Goal: Feedback & Contribution: Contribute content

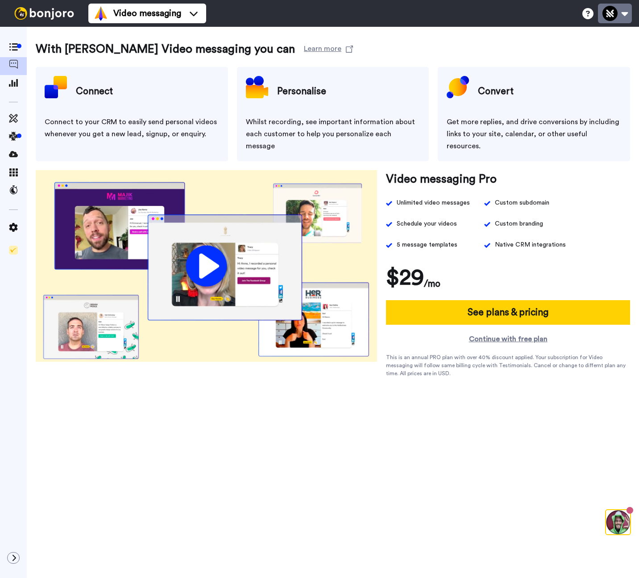
click at [621, 13] on button at bounding box center [615, 14] width 34 height 20
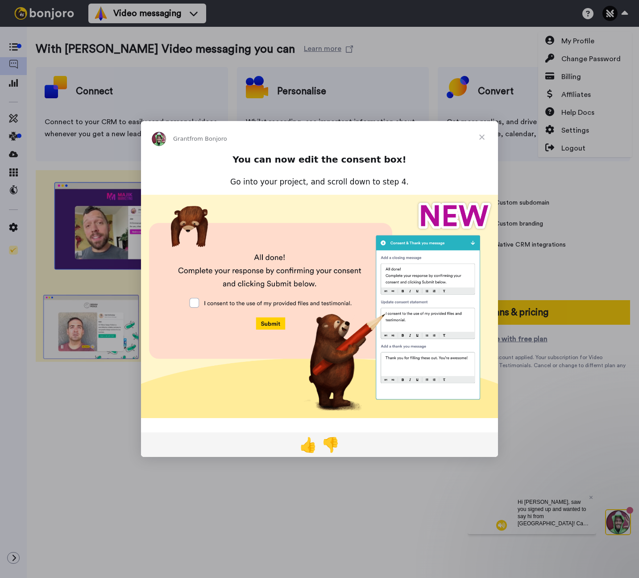
click at [485, 138] on span "Close" at bounding box center [482, 137] width 32 height 32
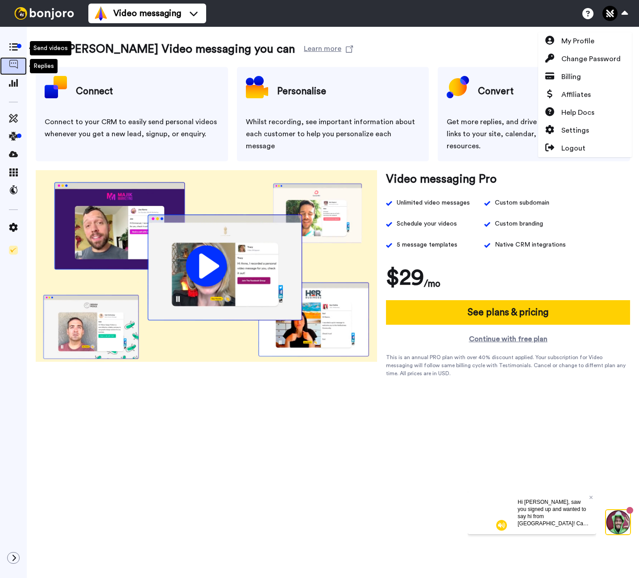
click at [14, 67] on icon at bounding box center [13, 64] width 9 height 9
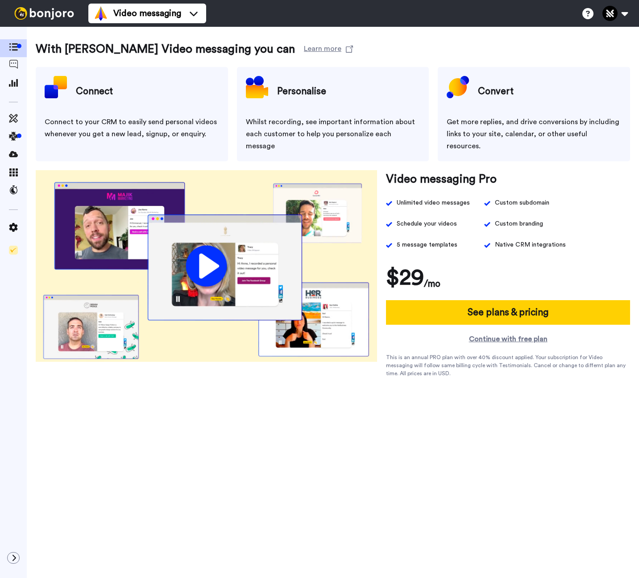
click at [397, 428] on div "With [PERSON_NAME] Video messaging you can Learn more Connect Connect to your C…" at bounding box center [333, 316] width 612 height 578
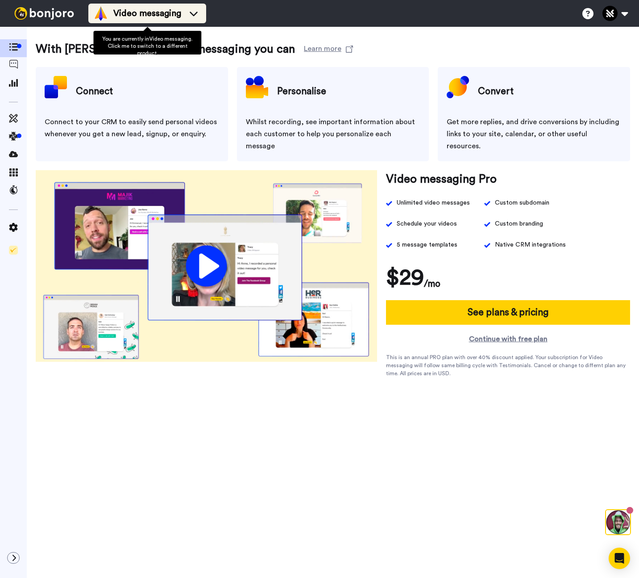
click at [137, 19] on span "Video messaging" at bounding box center [147, 13] width 68 height 12
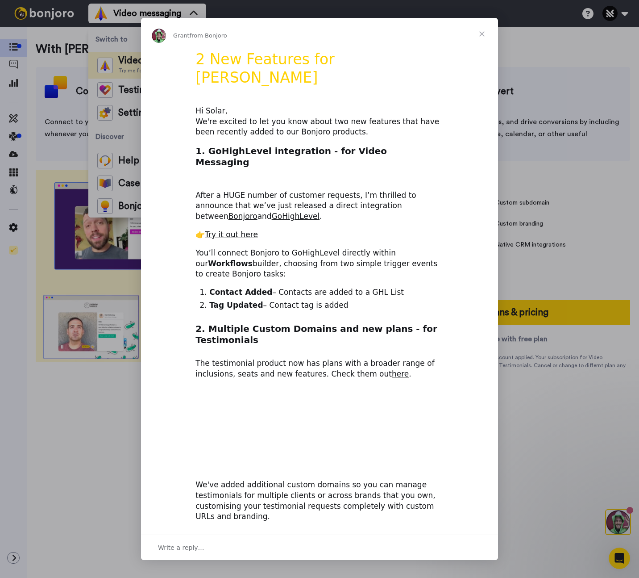
click at [129, 91] on div "Intercom messenger" at bounding box center [319, 289] width 639 height 578
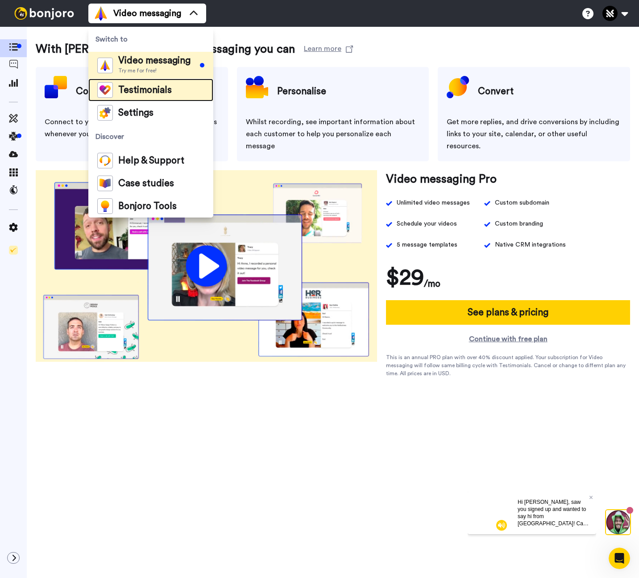
click at [129, 91] on span "Testimonials" at bounding box center [145, 90] width 54 height 9
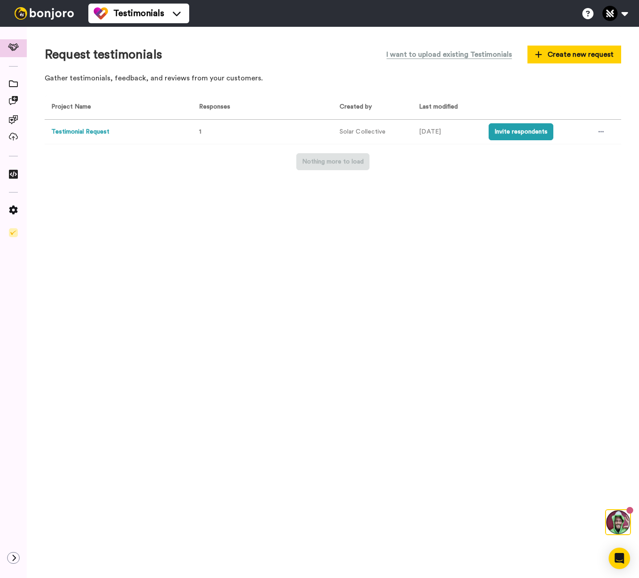
click at [87, 132] on button "Testimonial Request" at bounding box center [80, 131] width 58 height 9
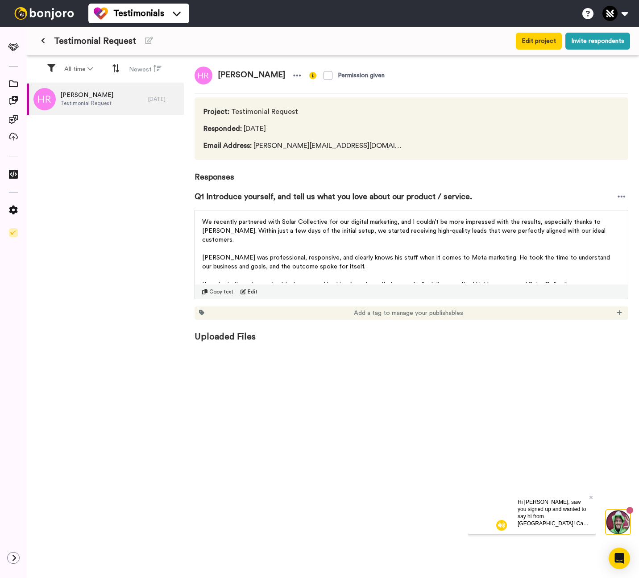
click at [121, 251] on div "Hayden Rogers Testimonial Request 19 days ago" at bounding box center [105, 330] width 157 height 495
click at [595, 497] on div "Hi [PERSON_NAME], saw you signed up and wanted to say hi from [GEOGRAPHIC_DATA]…" at bounding box center [554, 512] width 86 height 43
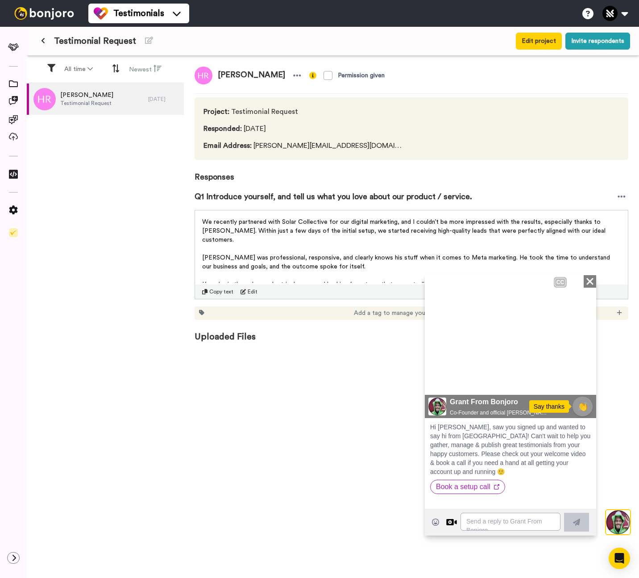
drag, startPoint x: 438, startPoint y: 377, endPoint x: 445, endPoint y: 409, distance: 33.0
click at [438, 377] on icon "Play/Pause" at bounding box center [437, 379] width 13 height 17
drag, startPoint x: 125, startPoint y: 321, endPoint x: 152, endPoint y: 259, distance: 68.2
click at [125, 321] on div "Hayden Rogers Testimonial Request 19 days ago" at bounding box center [105, 330] width 157 height 495
click at [121, 206] on div "Hayden Rogers Testimonial Request 19 days ago" at bounding box center [105, 330] width 157 height 495
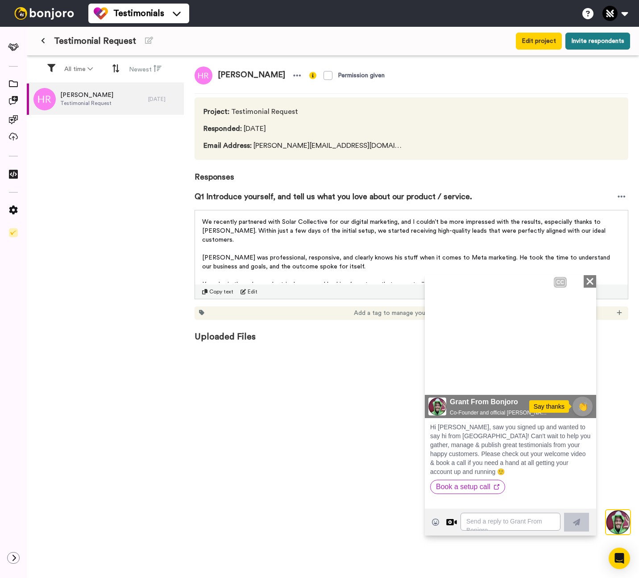
click at [613, 41] on button "Invite respondents" at bounding box center [598, 41] width 65 height 17
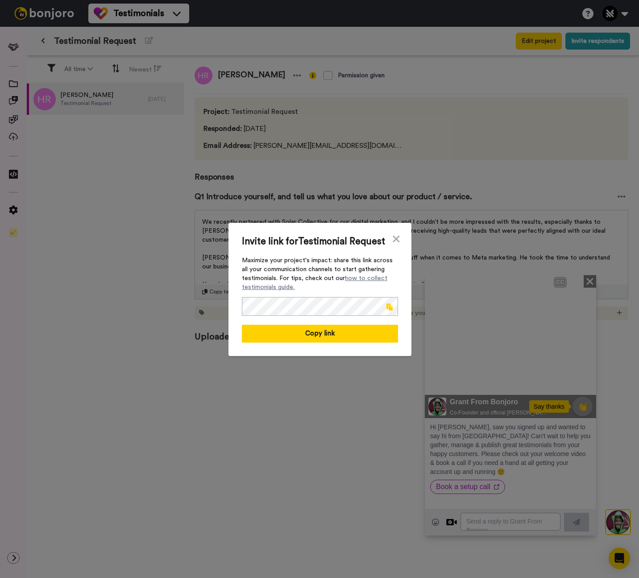
click at [392, 307] on span at bounding box center [390, 306] width 6 height 7
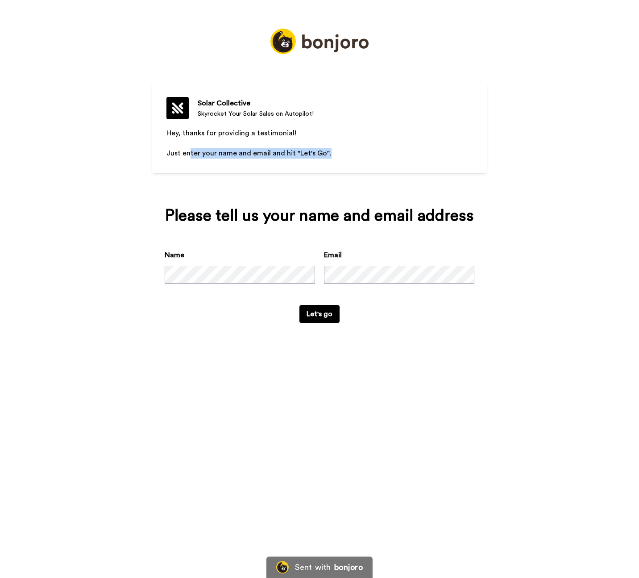
drag, startPoint x: 375, startPoint y: 157, endPoint x: 403, endPoint y: 157, distance: 28.1
click at [403, 157] on p "Just enter your name and email and hit "Let's Go"." at bounding box center [319, 153] width 306 height 10
drag, startPoint x: 317, startPoint y: 156, endPoint x: 143, endPoint y: 131, distance: 176.4
click at [143, 131] on div "Solar Collective Skyrocket Your Solar Sales on Autopilot! Hey, thanks for provi…" at bounding box center [319, 289] width 639 height 578
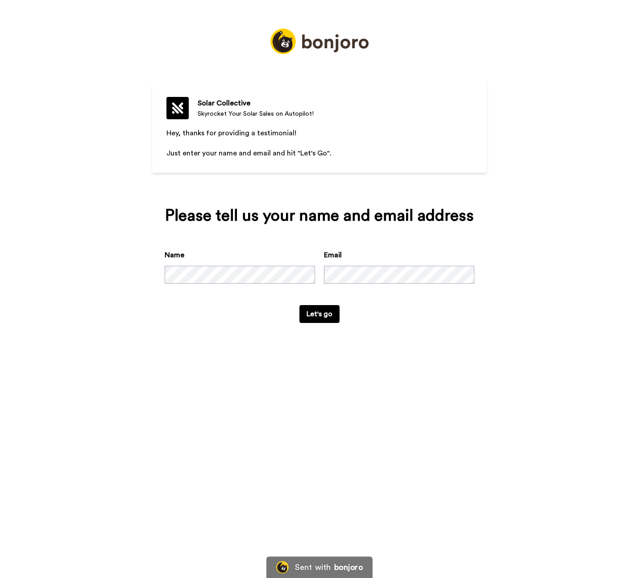
drag, startPoint x: 124, startPoint y: 165, endPoint x: 213, endPoint y: 297, distance: 159.4
click at [124, 165] on div "Solar Collective Skyrocket Your Solar Sales on Autopilot! Hey, thanks for provi…" at bounding box center [319, 289] width 639 height 578
click at [330, 316] on button "Let's go" at bounding box center [319, 314] width 40 height 18
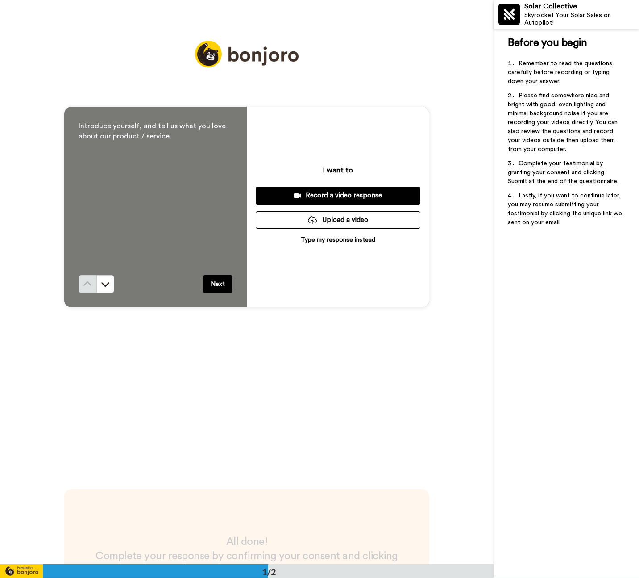
scroll to position [107, 0]
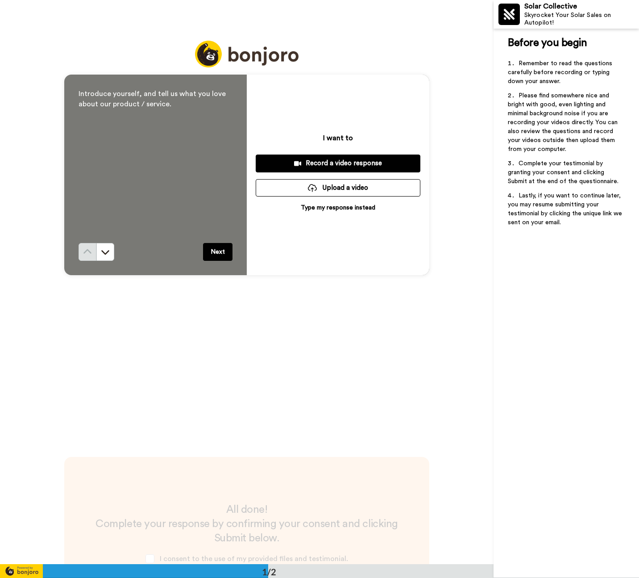
click at [22, 136] on div "Introduce yourself, and tell us what you love about our product / service. Next…" at bounding box center [247, 175] width 494 height 564
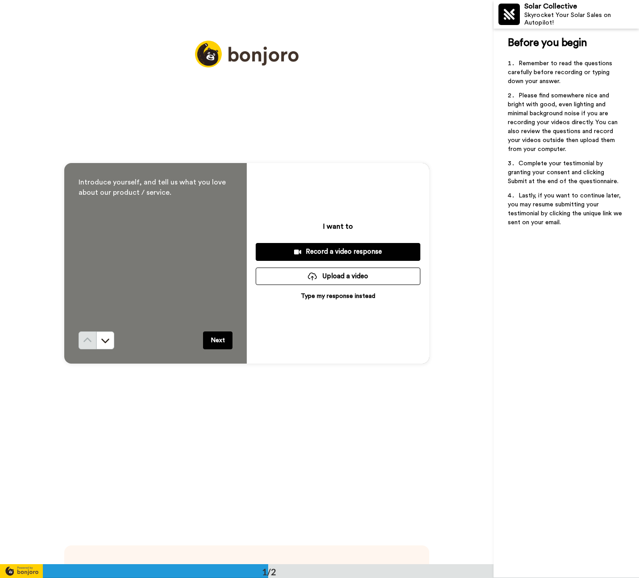
scroll to position [0, 0]
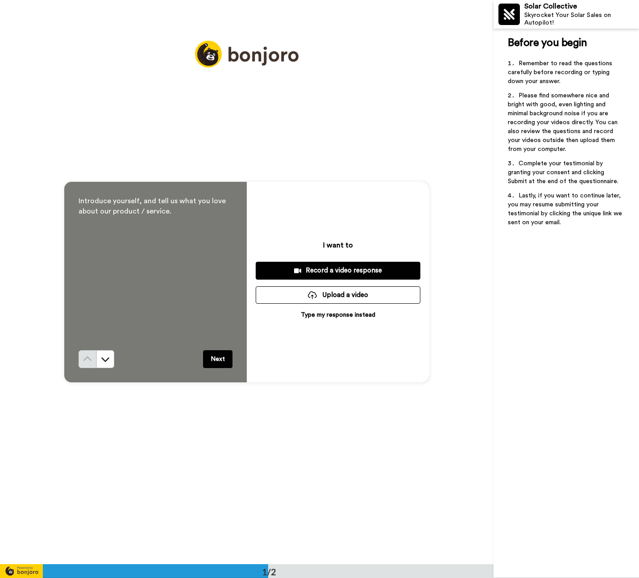
drag, startPoint x: 287, startPoint y: 314, endPoint x: 397, endPoint y: 315, distance: 109.8
click at [398, 315] on div "I want to Record a video response Upload a video Type my response instead" at bounding box center [338, 282] width 183 height 200
click at [449, 309] on div "Introduce yourself, and tell us what you love about our product / service. Next…" at bounding box center [247, 282] width 494 height 564
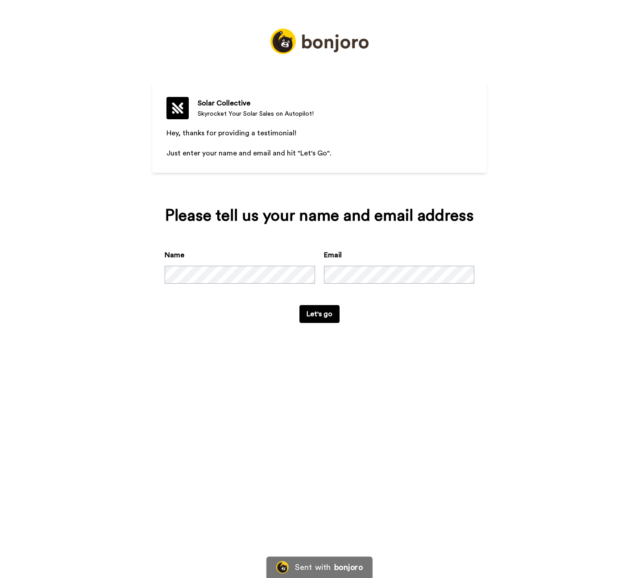
click at [45, 152] on div "Solar Collective Skyrocket Your Solar Sales on Autopilot! Hey, thanks for provi…" at bounding box center [319, 289] width 639 height 578
drag, startPoint x: 36, startPoint y: 119, endPoint x: 68, endPoint y: 144, distance: 40.7
click at [36, 119] on div "Solar Collective Skyrocket Your Solar Sales on Autopilot! Hey, thanks for provi…" at bounding box center [319, 289] width 639 height 578
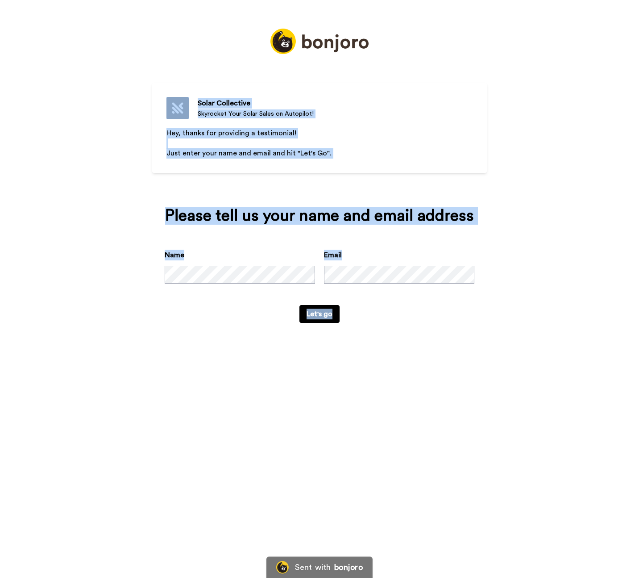
drag, startPoint x: 426, startPoint y: 249, endPoint x: 539, endPoint y: 374, distance: 168.8
click at [539, 374] on div "Solar Collective Skyrocket Your Solar Sales on Autopilot! Hey, thanks for provi…" at bounding box center [319, 289] width 639 height 578
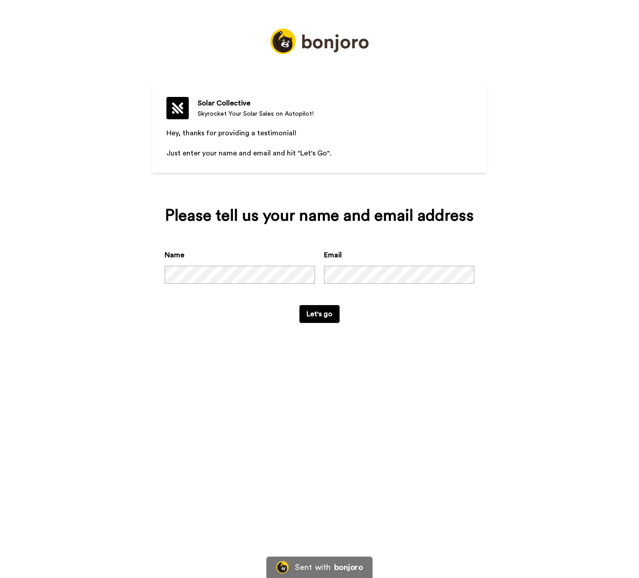
click at [539, 374] on div "Solar Collective Skyrocket Your Solar Sales on Autopilot! Hey, thanks for provi…" at bounding box center [319, 289] width 639 height 578
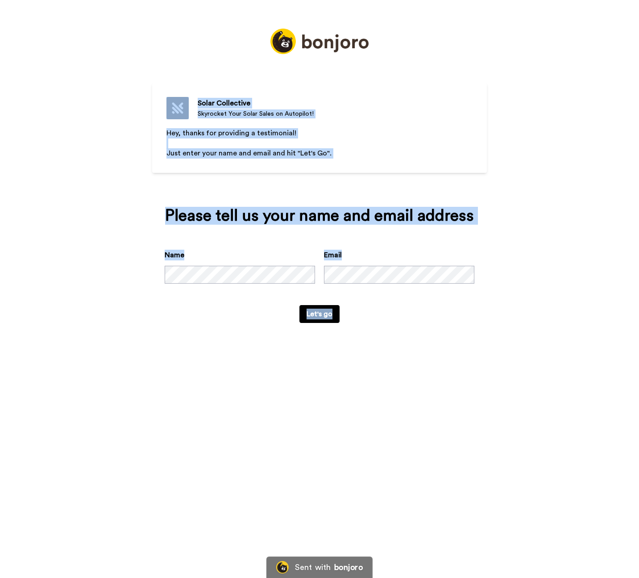
drag, startPoint x: 477, startPoint y: 336, endPoint x: 182, endPoint y: 93, distance: 381.8
click at [183, 93] on div "Solar Collective Skyrocket Your Solar Sales on Autopilot! Hey, thanks for provi…" at bounding box center [319, 289] width 639 height 578
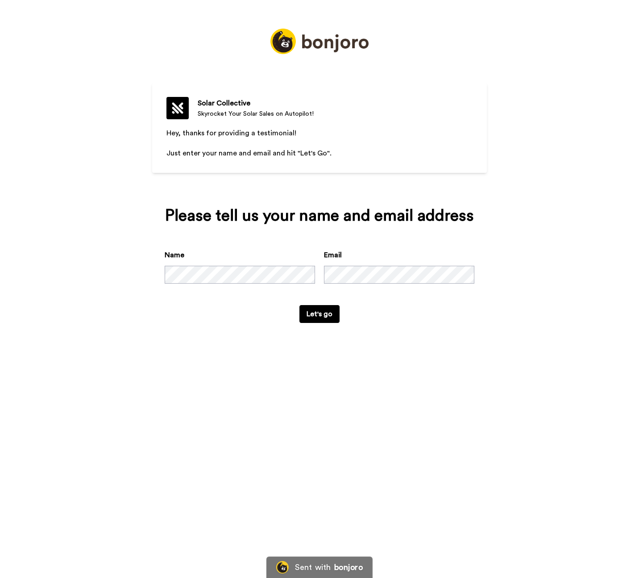
click at [114, 78] on div "Solar Collective Skyrocket Your Solar Sales on Autopilot! Hey, thanks for provi…" at bounding box center [319, 289] width 639 height 578
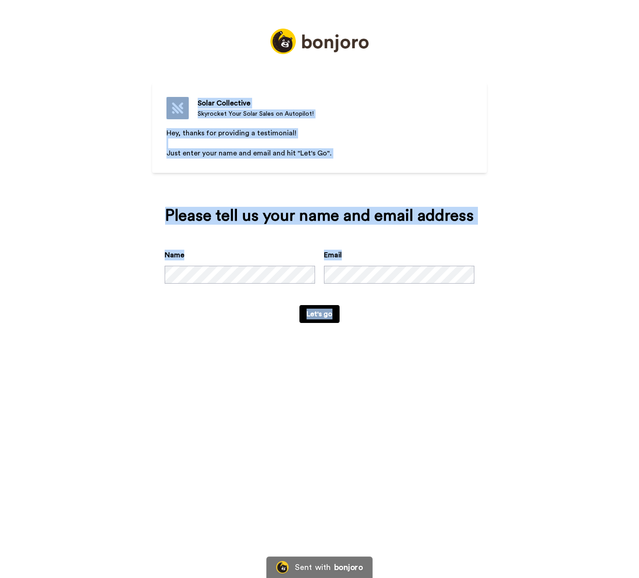
drag, startPoint x: 112, startPoint y: 26, endPoint x: 537, endPoint y: 420, distance: 579.6
click at [537, 420] on div "Solar Collective Skyrocket Your Solar Sales on Autopilot! Hey, thanks for provi…" at bounding box center [319, 289] width 639 height 578
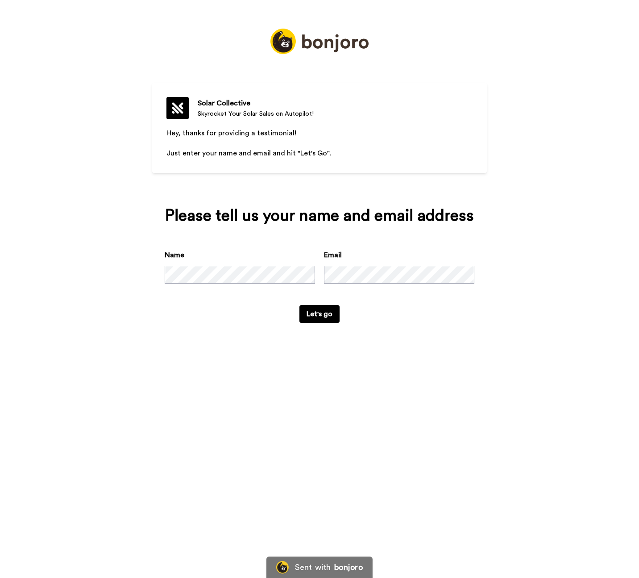
drag, startPoint x: 533, startPoint y: 417, endPoint x: 513, endPoint y: 400, distance: 26.9
click at [528, 411] on div "Solar Collective Skyrocket Your Solar Sales on Autopilot! Hey, thanks for provi…" at bounding box center [319, 289] width 639 height 578
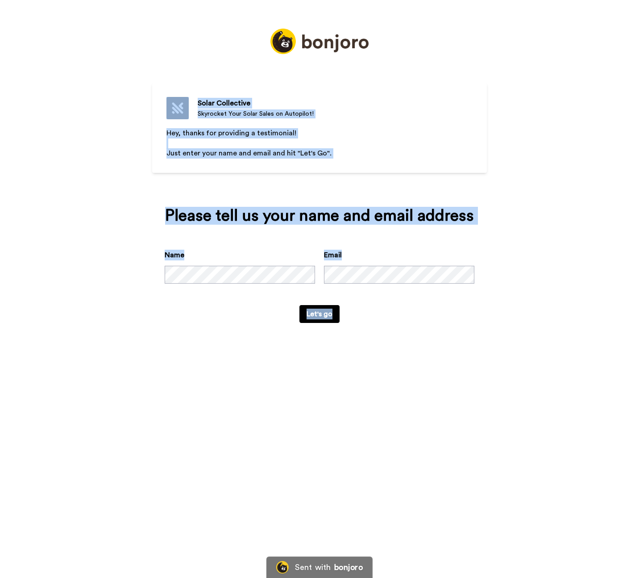
drag, startPoint x: 487, startPoint y: 380, endPoint x: 53, endPoint y: -8, distance: 581.9
click at [53, 0] on html "Solar Collective Skyrocket Your Solar Sales on Autopilot! Hey, thanks for provi…" at bounding box center [319, 289] width 639 height 578
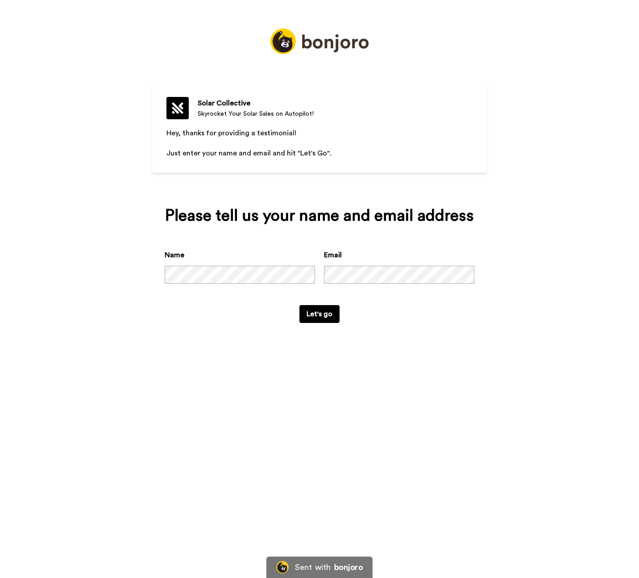
click at [104, 83] on div "Solar Collective Skyrocket Your Solar Sales on Autopilot! Hey, thanks for provi…" at bounding box center [319, 289] width 639 height 578
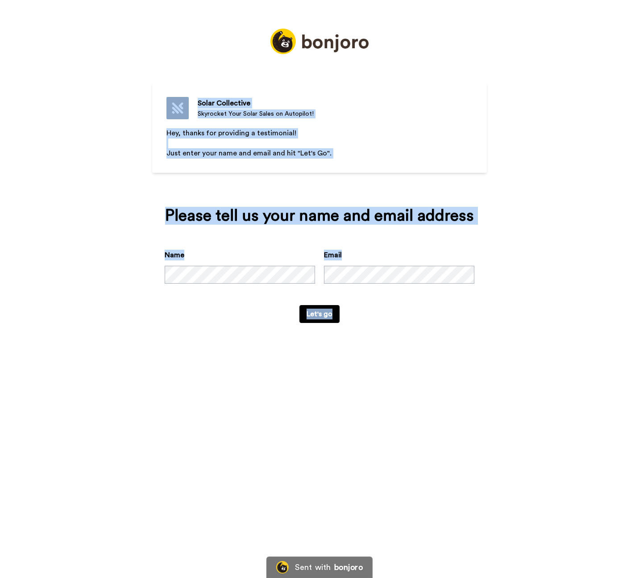
drag, startPoint x: 87, startPoint y: 63, endPoint x: 400, endPoint y: 355, distance: 427.9
click at [400, 355] on div "Solar Collective Skyrocket Your Solar Sales on Autopilot! Hey, thanks for provi…" at bounding box center [319, 289] width 639 height 578
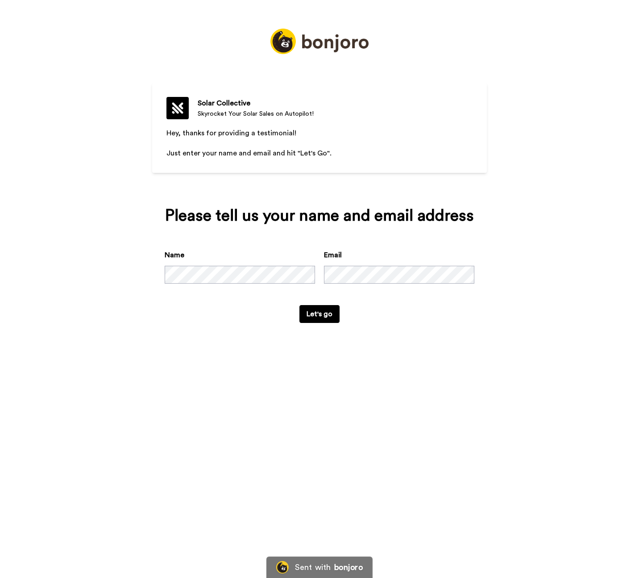
drag, startPoint x: 400, startPoint y: 355, endPoint x: 350, endPoint y: 300, distance: 74.6
click at [400, 355] on div "Solar Collective Skyrocket Your Solar Sales on Autopilot! Hey, thanks for provi…" at bounding box center [319, 289] width 639 height 578
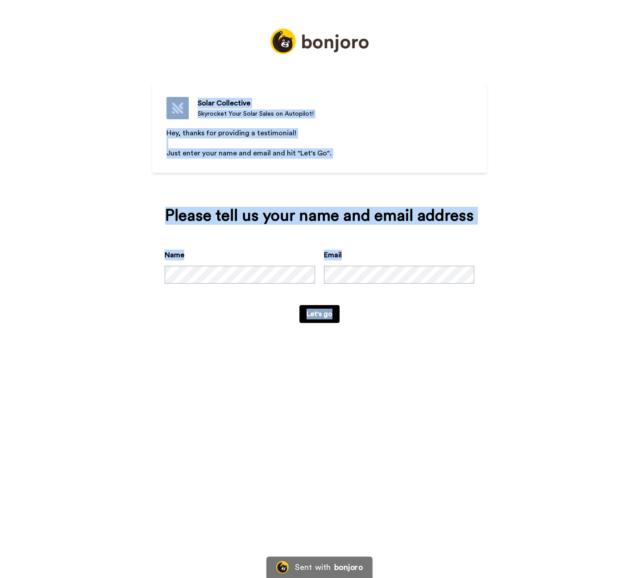
drag, startPoint x: 350, startPoint y: 300, endPoint x: 108, endPoint y: 26, distance: 365.5
click at [108, 26] on div "Solar Collective Skyrocket Your Solar Sales on Autopilot! Hey, thanks for provi…" at bounding box center [319, 289] width 639 height 578
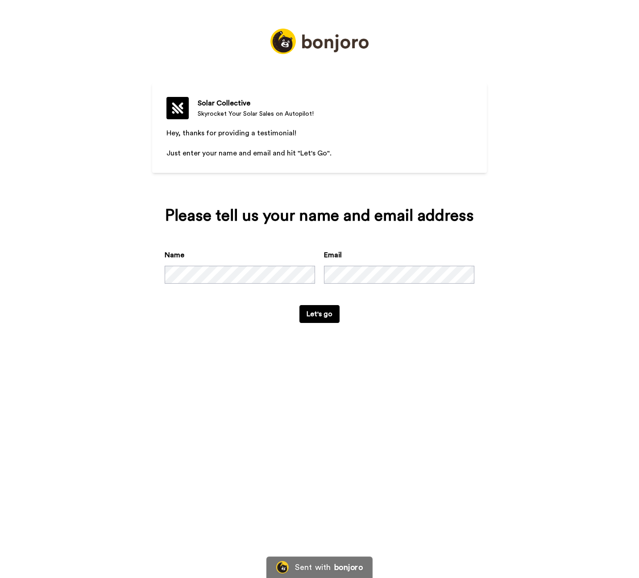
click at [103, 70] on div "Solar Collective Skyrocket Your Solar Sales on Autopilot! Hey, thanks for provi…" at bounding box center [319, 289] width 639 height 578
drag, startPoint x: 66, startPoint y: 187, endPoint x: 132, endPoint y: 185, distance: 66.1
click at [67, 187] on div "Solar Collective Skyrocket Your Solar Sales on Autopilot! Hey, thanks for provi…" at bounding box center [319, 289] width 639 height 578
drag, startPoint x: 135, startPoint y: 155, endPoint x: 129, endPoint y: 108, distance: 48.1
click at [135, 155] on div "Solar Collective Skyrocket Your Solar Sales on Autopilot! Hey, thanks for provi…" at bounding box center [319, 289] width 639 height 578
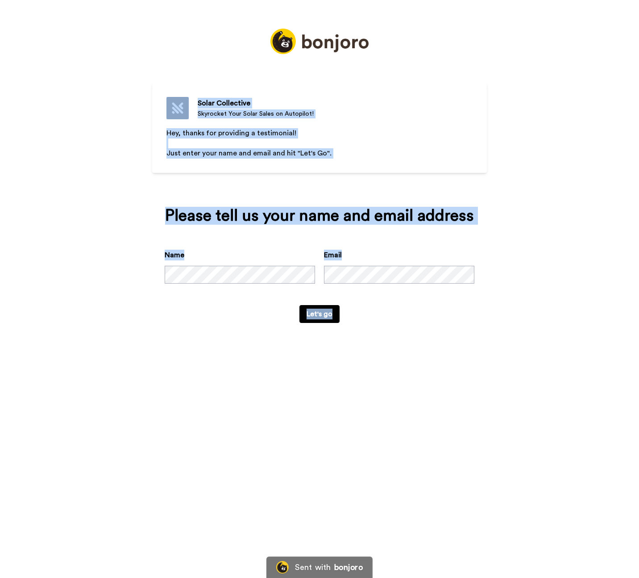
drag, startPoint x: 326, startPoint y: 216, endPoint x: 495, endPoint y: 395, distance: 246.3
click at [497, 396] on div "Solar Collective Skyrocket Your Solar Sales on Autopilot! Hey, thanks for provi…" at bounding box center [319, 289] width 639 height 578
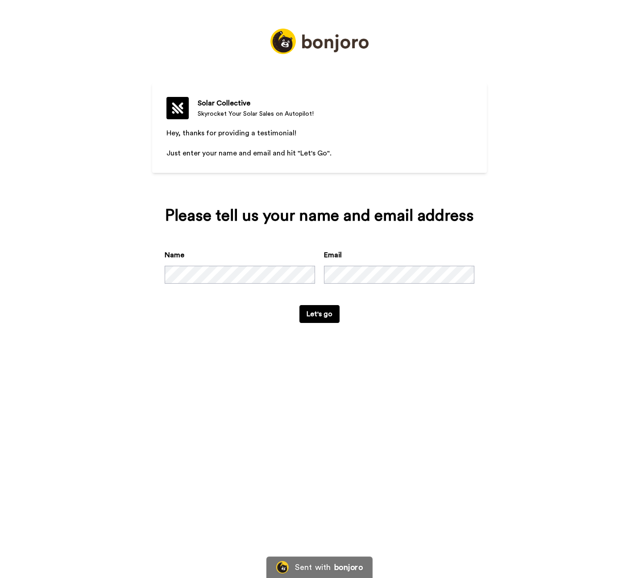
drag, startPoint x: 495, startPoint y: 395, endPoint x: 484, endPoint y: 391, distance: 11.7
click at [495, 395] on div "Solar Collective Skyrocket Your Solar Sales on Autopilot! Hey, thanks for provi…" at bounding box center [319, 289] width 639 height 578
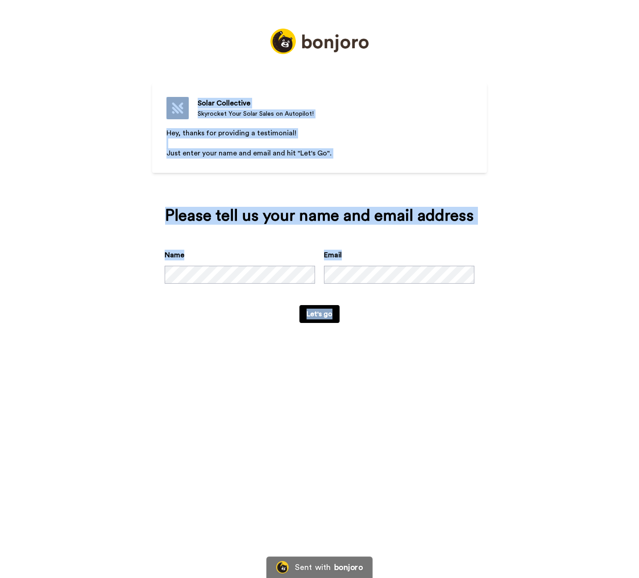
drag, startPoint x: 484, startPoint y: 391, endPoint x: 96, endPoint y: 69, distance: 504.6
click at [96, 69] on div "Solar Collective Skyrocket Your Solar Sales on Autopilot! Hey, thanks for provi…" at bounding box center [319, 289] width 639 height 578
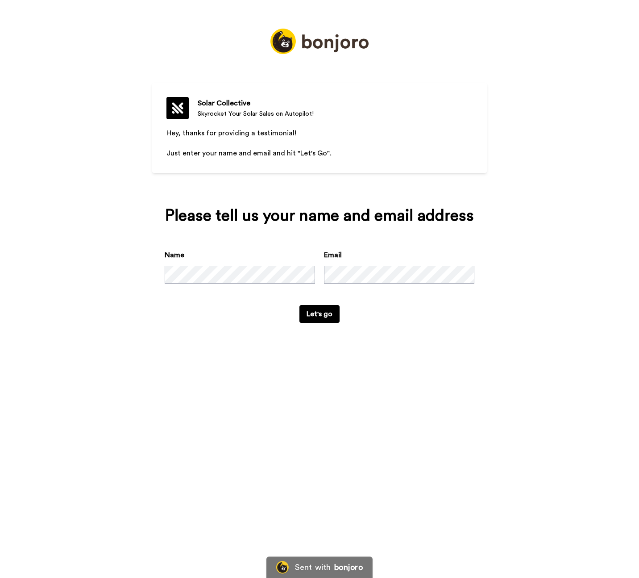
click at [50, 211] on div "Solar Collective Skyrocket Your Solar Sales on Autopilot! Hey, thanks for provi…" at bounding box center [319, 289] width 639 height 578
click at [108, 186] on div "Solar Collective Skyrocket Your Solar Sales on Autopilot! Hey, thanks for provi…" at bounding box center [319, 289] width 639 height 578
drag, startPoint x: 172, startPoint y: 133, endPoint x: 335, endPoint y: 161, distance: 164.9
click at [336, 166] on div "Hey, thanks for providing a testimonial! ﻿ Just enter your name and email and h…" at bounding box center [319, 159] width 306 height 62
click at [335, 160] on div "Hey, thanks for providing a testimonial! ﻿ Just enter your name and email and h…" at bounding box center [319, 159] width 306 height 62
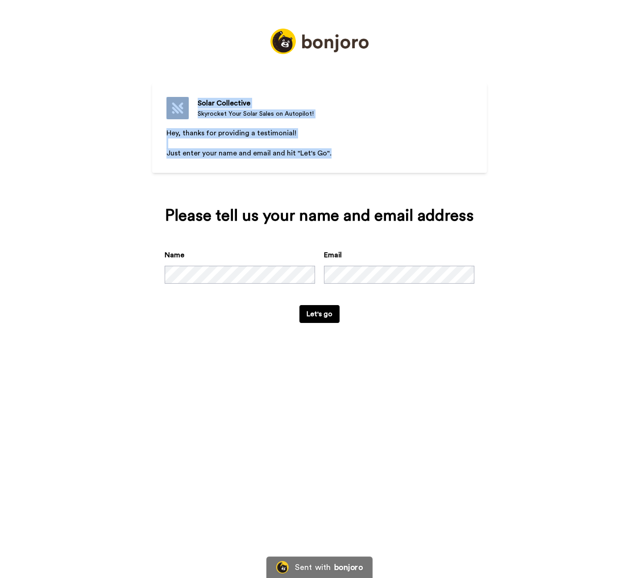
drag, startPoint x: 355, startPoint y: 158, endPoint x: 174, endPoint y: 170, distance: 181.2
click at [168, 114] on div "Solar Collective Skyrocket Your Solar Sales on Autopilot! Hey, thanks for provi…" at bounding box center [319, 128] width 335 height 91
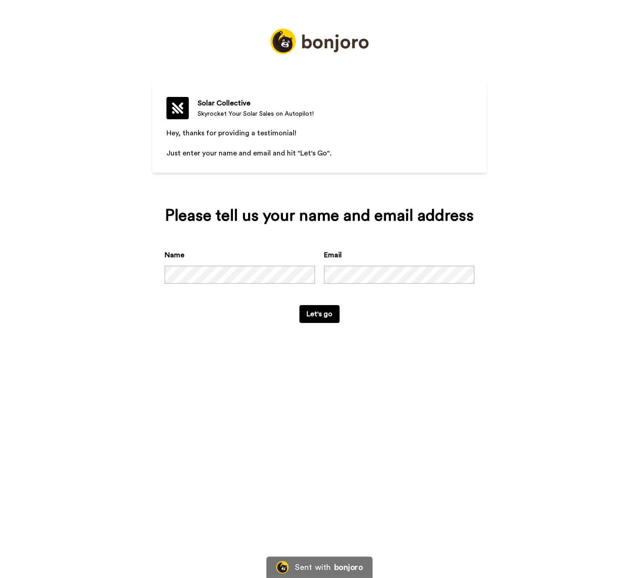
click at [85, 143] on div "Solar Collective Skyrocket Your Solar Sales on Autopilot! Hey, thanks for provi…" at bounding box center [319, 289] width 639 height 578
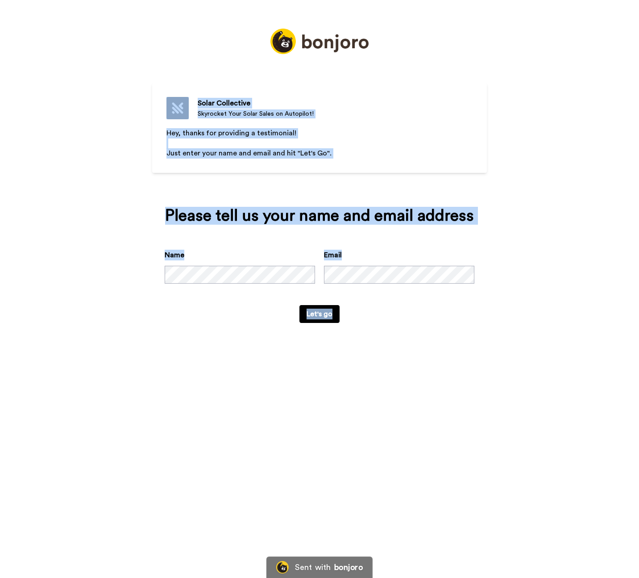
drag, startPoint x: 135, startPoint y: 82, endPoint x: 519, endPoint y: 373, distance: 481.7
click at [519, 373] on div "Solar Collective Skyrocket Your Solar Sales on Autopilot! Hey, thanks for provi…" at bounding box center [319, 289] width 639 height 578
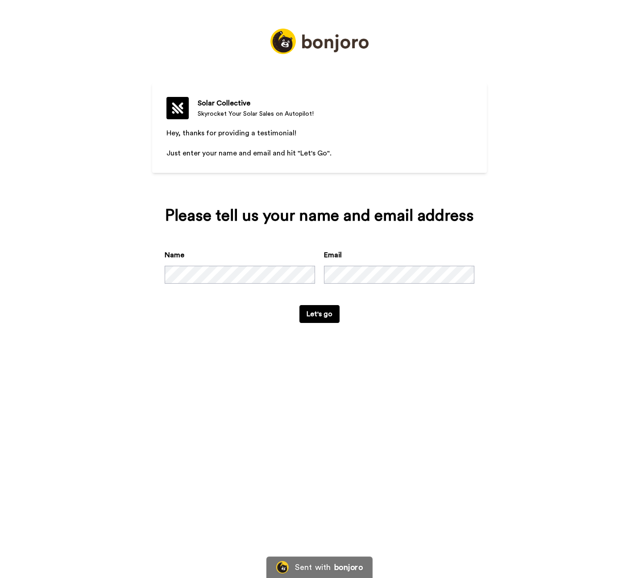
click at [520, 373] on div "Solar Collective Skyrocket Your Solar Sales on Autopilot! Hey, thanks for provi…" at bounding box center [319, 289] width 639 height 578
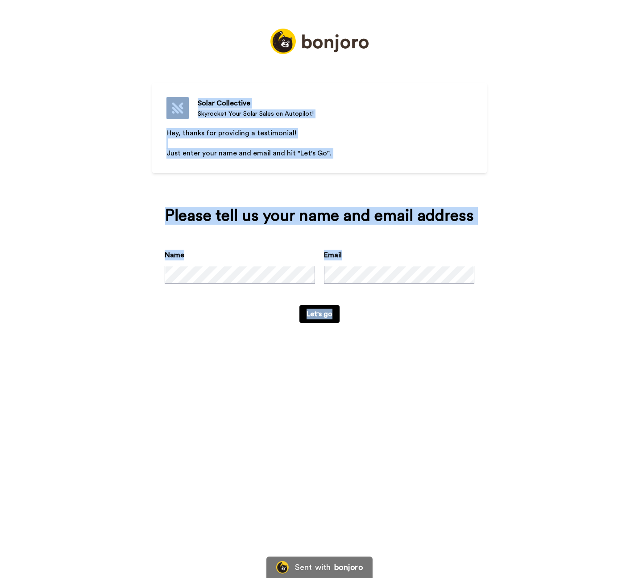
drag, startPoint x: 520, startPoint y: 373, endPoint x: 152, endPoint y: 86, distance: 466.5
click at [152, 86] on div "Solar Collective Skyrocket Your Solar Sales on Autopilot! Hey, thanks for provi…" at bounding box center [319, 289] width 639 height 578
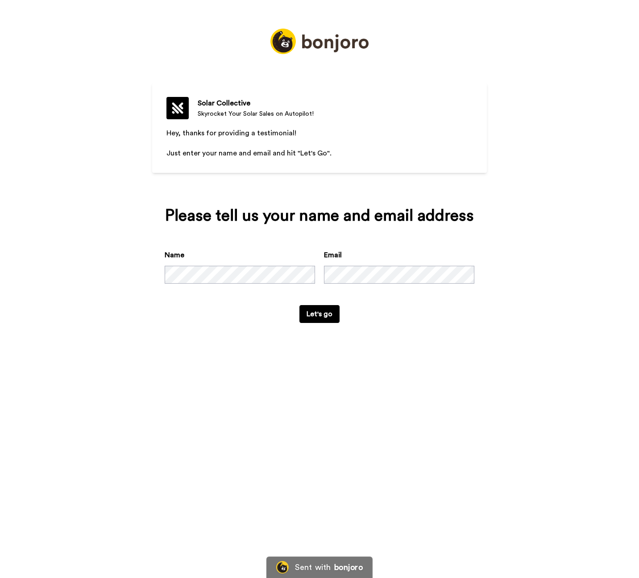
drag, startPoint x: 78, startPoint y: 216, endPoint x: 111, endPoint y: 96, distance: 125.4
click at [84, 206] on div "Solar Collective Skyrocket Your Solar Sales on Autopilot! Hey, thanks for provi…" at bounding box center [319, 289] width 639 height 578
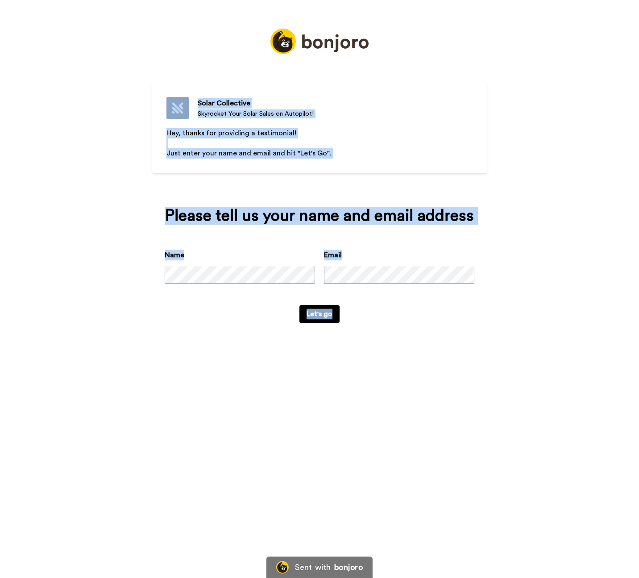
drag, startPoint x: 241, startPoint y: 154, endPoint x: 524, endPoint y: 438, distance: 401.1
click at [536, 447] on div "Solar Collective Skyrocket Your Solar Sales on Autopilot! Hey, thanks for provi…" at bounding box center [319, 289] width 639 height 578
drag, startPoint x: 523, startPoint y: 437, endPoint x: 36, endPoint y: 3, distance: 652.8
click at [36, 3] on div "Solar Collective Skyrocket Your Solar Sales on Autopilot! Hey, thanks for provi…" at bounding box center [319, 289] width 639 height 578
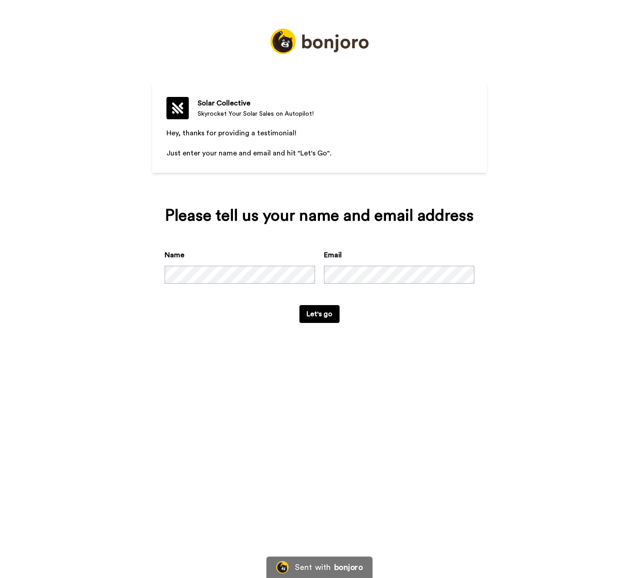
click at [112, 165] on div "Solar Collective Skyrocket Your Solar Sales on Autopilot! Hey, thanks for provi…" at bounding box center [319, 289] width 639 height 578
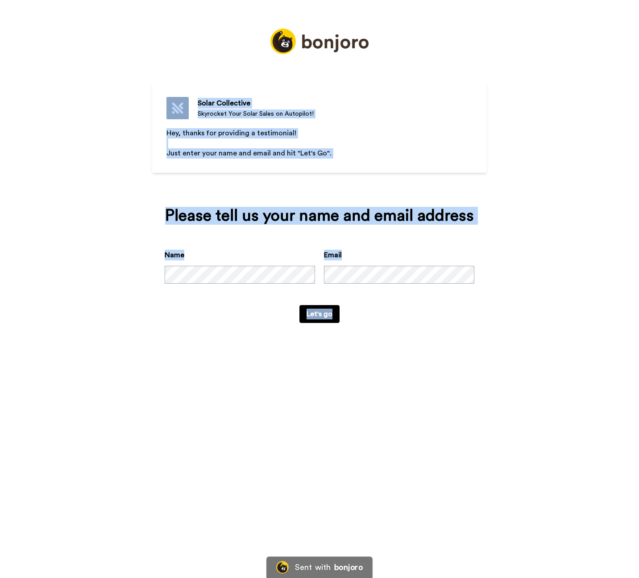
drag, startPoint x: 164, startPoint y: 65, endPoint x: 487, endPoint y: 431, distance: 488.2
click at [487, 431] on div "Solar Collective Skyrocket Your Solar Sales on Autopilot! Hey, thanks for provi…" at bounding box center [319, 289] width 639 height 578
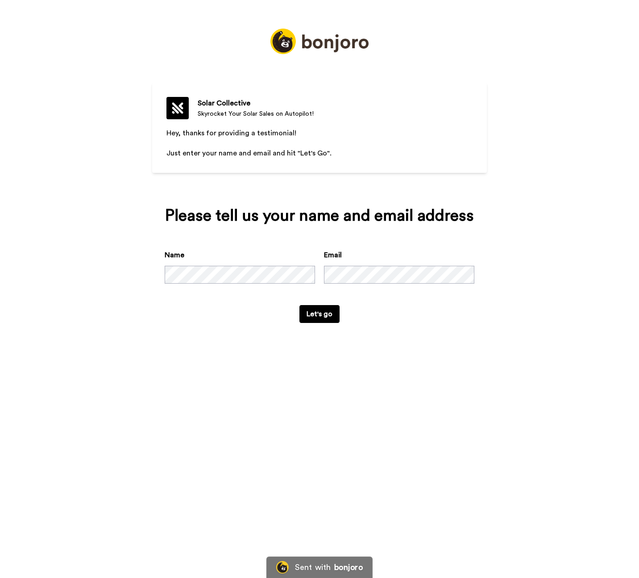
click at [487, 431] on div "Solar Collective Skyrocket Your Solar Sales on Autopilot! Hey, thanks for provi…" at bounding box center [319, 289] width 639 height 578
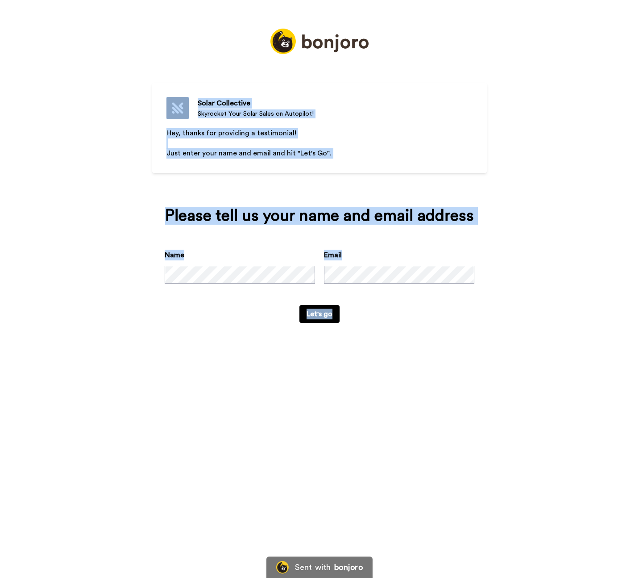
drag, startPoint x: 485, startPoint y: 429, endPoint x: 125, endPoint y: 77, distance: 503.7
click at [136, 44] on div "Solar Collective Skyrocket Your Solar Sales on Autopilot! Hey, thanks for provi…" at bounding box center [319, 289] width 639 height 578
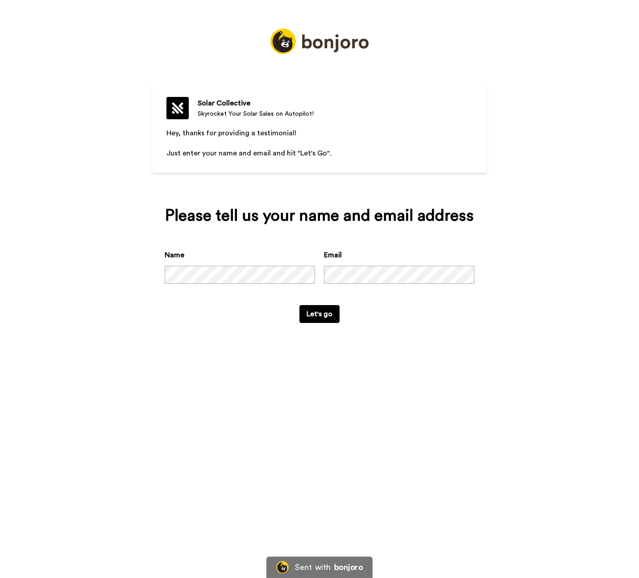
drag, startPoint x: 82, startPoint y: 116, endPoint x: 87, endPoint y: 75, distance: 41.0
click at [82, 115] on div "Solar Collective Skyrocket Your Solar Sales on Autopilot! Hey, thanks for provi…" at bounding box center [319, 289] width 639 height 578
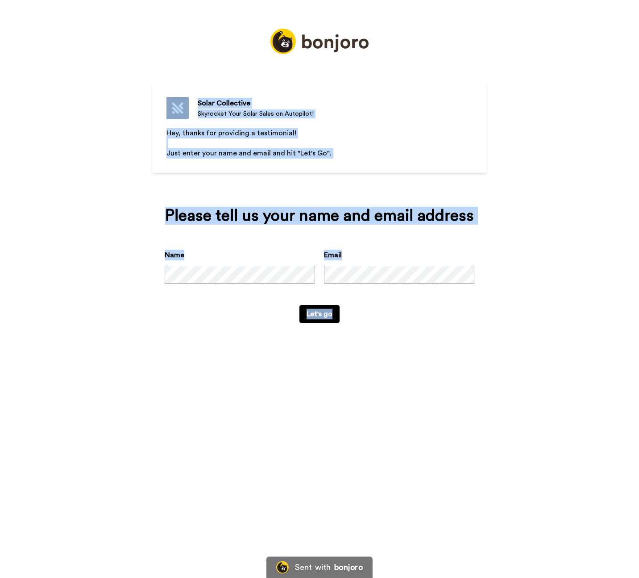
drag, startPoint x: 99, startPoint y: 68, endPoint x: 517, endPoint y: 395, distance: 530.4
click at [517, 395] on div "Solar Collective Skyrocket Your Solar Sales on Autopilot! Hey, thanks for provi…" at bounding box center [319, 289] width 639 height 578
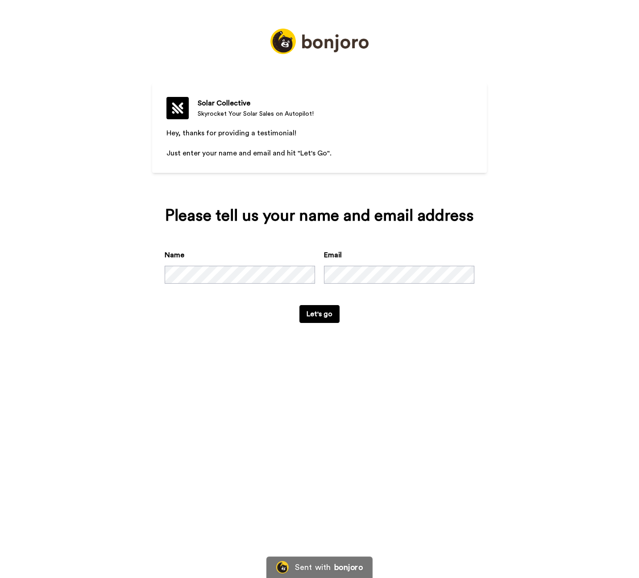
click at [517, 395] on div "Solar Collective Skyrocket Your Solar Sales on Autopilot! Hey, thanks for provi…" at bounding box center [319, 289] width 639 height 578
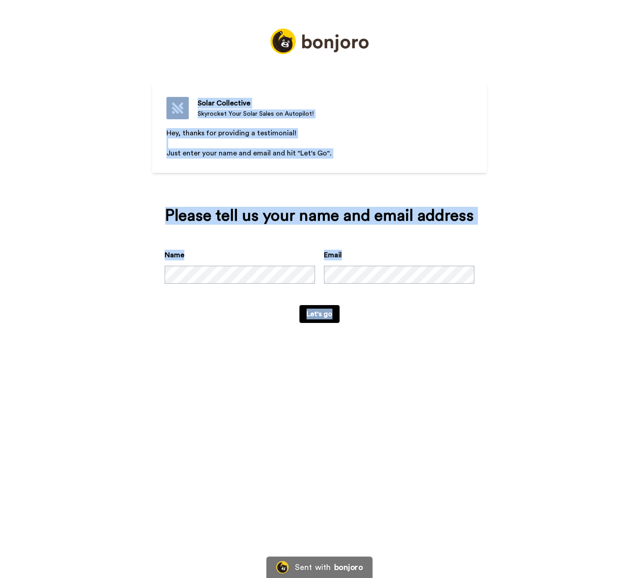
drag, startPoint x: 488, startPoint y: 377, endPoint x: 81, endPoint y: 145, distance: 468.4
click at [114, 78] on div "Solar Collective Skyrocket Your Solar Sales on Autopilot! Hey, thanks for provi…" at bounding box center [319, 289] width 639 height 578
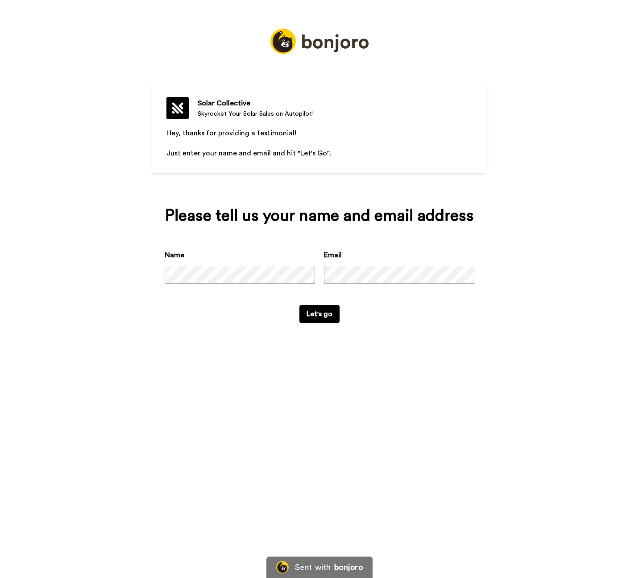
click at [64, 184] on div "Solar Collective Skyrocket Your Solar Sales on Autopilot! Hey, thanks for provi…" at bounding box center [319, 289] width 639 height 578
click at [313, 312] on button "Let's go" at bounding box center [319, 314] width 40 height 18
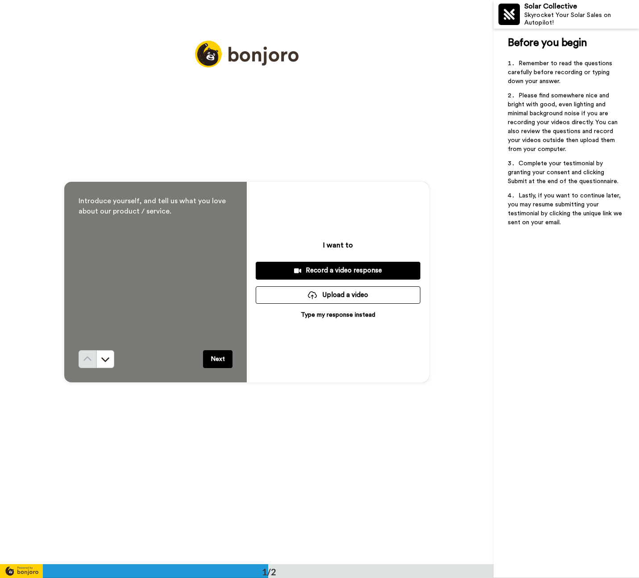
drag, startPoint x: 291, startPoint y: 316, endPoint x: 171, endPoint y: 146, distance: 207.7
click at [169, 146] on div "Introduce yourself, and tell us what you love about our product / service. Next…" at bounding box center [247, 282] width 494 height 564
click at [329, 315] on p "Type my response instead" at bounding box center [338, 314] width 75 height 9
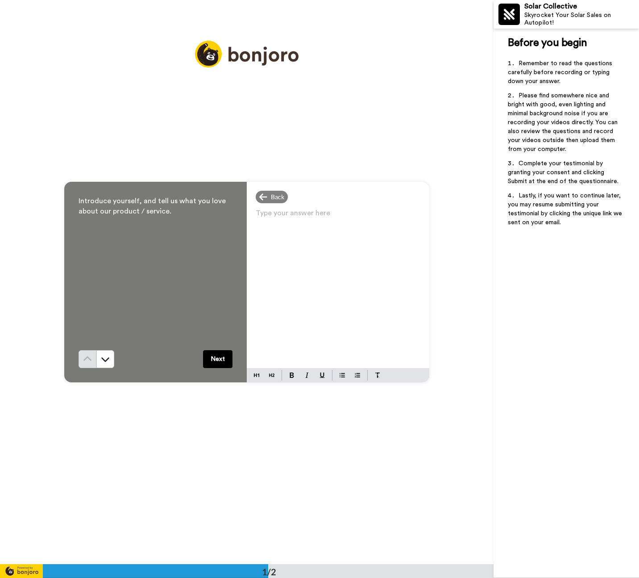
click at [105, 103] on div "Introduce yourself, and tell us what you love about our product / service. Next…" at bounding box center [247, 282] width 494 height 564
click at [57, 208] on div "Introduce yourself, and tell us what you love about our product / service. Next…" at bounding box center [247, 282] width 494 height 564
click at [279, 194] on span "Back" at bounding box center [277, 196] width 13 height 9
